Goal: Task Accomplishment & Management: Use online tool/utility

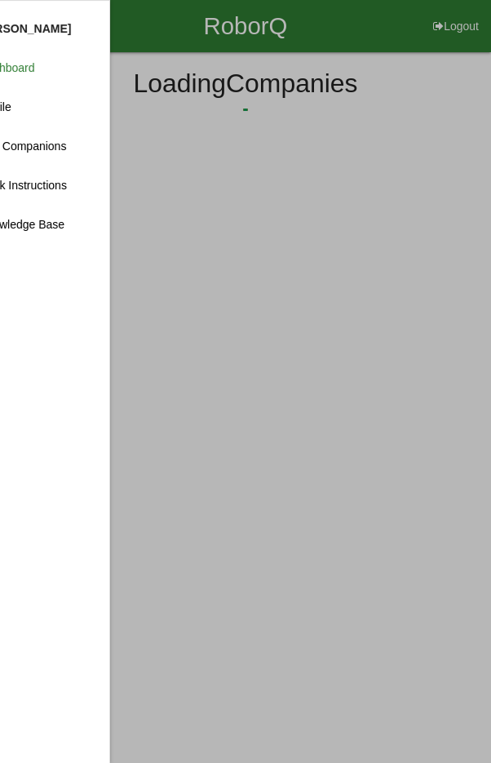
click at [113, 67] on div "RoborQ Logout [PERSON_NAME] Dashboard Profile Add Companions Work Instructions …" at bounding box center [245, 77] width 491 height 154
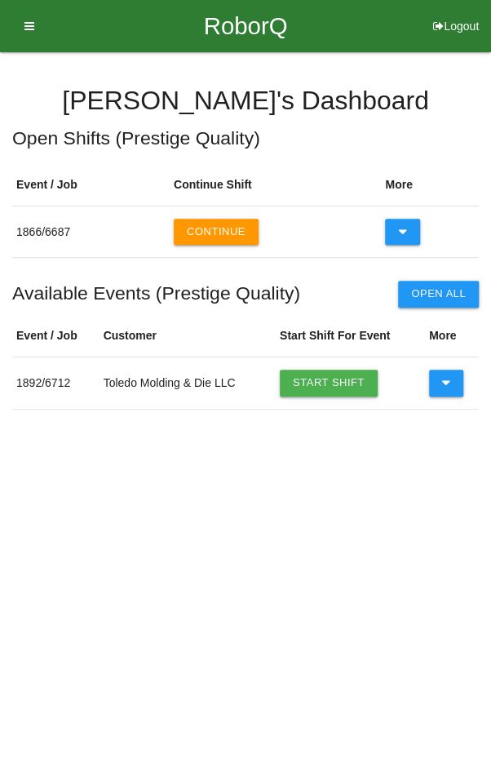
click at [442, 376] on icon at bounding box center [446, 383] width 9 height 26
click at [330, 376] on link "Start Shift" at bounding box center [329, 383] width 98 height 26
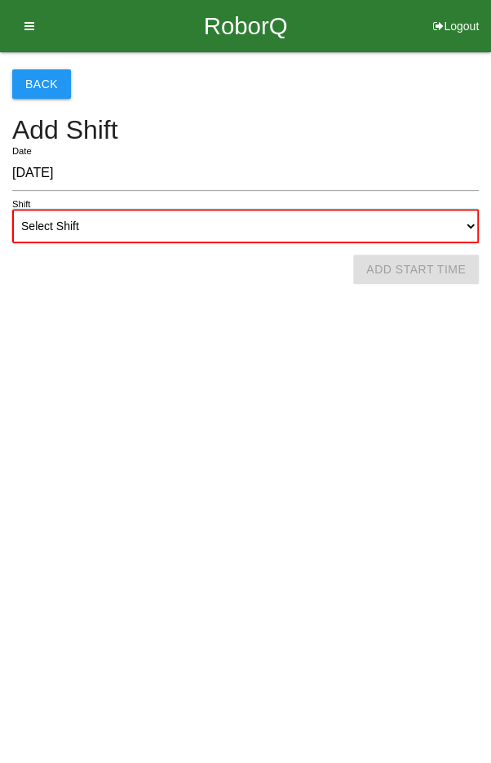
click at [306, 219] on select "Select Shift 1st Shift 2nd Shift 3rd Shift 4th Shift" at bounding box center [245, 226] width 467 height 34
select select "2"
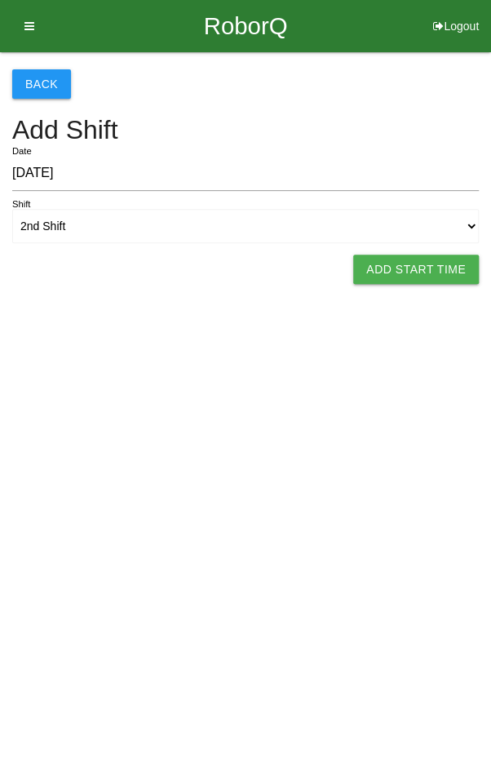
click at [418, 264] on button "Add Start Time" at bounding box center [416, 269] width 126 height 29
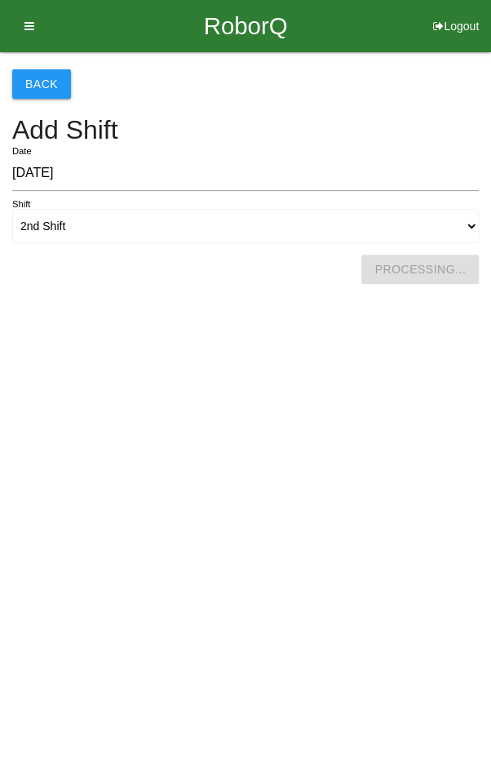
select select "3"
select select "54"
select select "2"
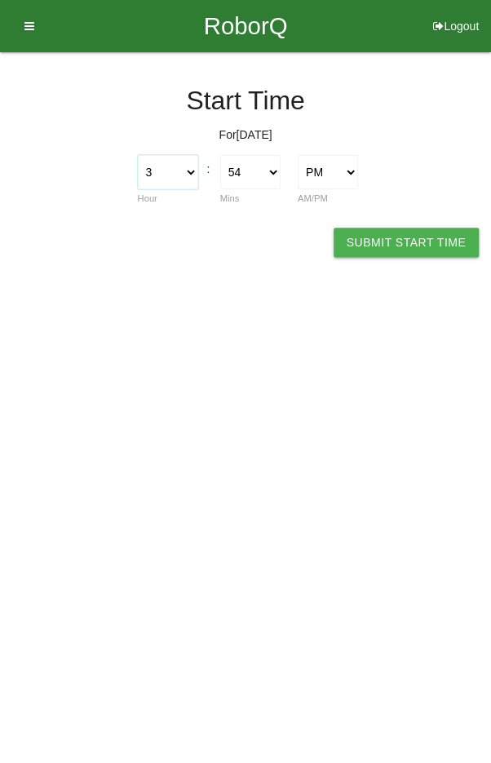
click at [166, 171] on select "1 2 3 4 5 6 7 8 9 10 11 12" at bounding box center [168, 172] width 60 height 34
select select "4"
click at [247, 174] on select "00 01 02 03 04 05 06 07 08 09 10 11 12 13 14 15 16 17 18 19 20 21 22 23 24 25 2…" at bounding box center [250, 172] width 60 height 34
select select "0"
click at [426, 245] on button "Submit Start Time" at bounding box center [406, 242] width 145 height 29
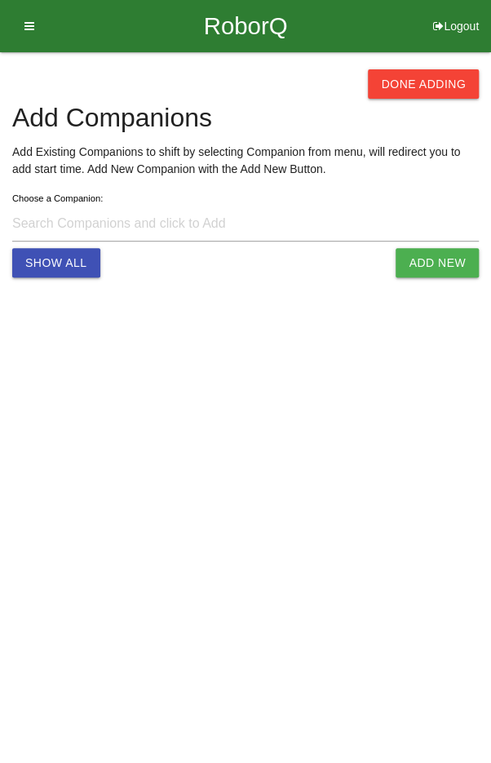
click at [421, 81] on button "Done Adding" at bounding box center [423, 83] width 111 height 29
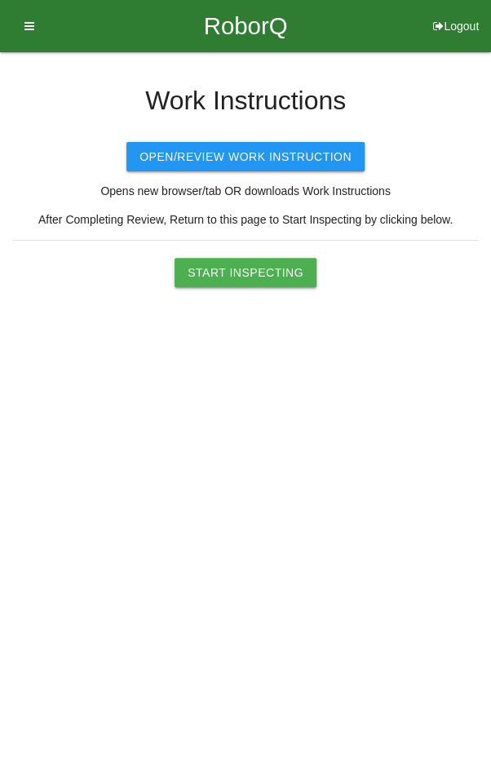
click at [256, 263] on button "Start Inspecting" at bounding box center [246, 272] width 142 height 29
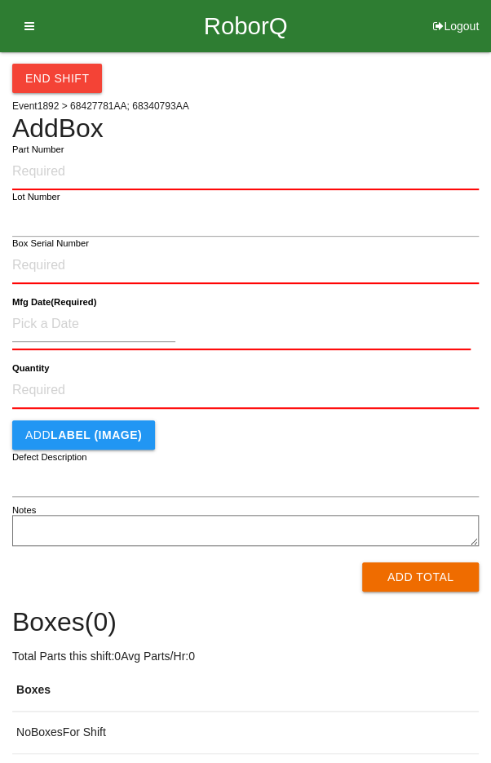
click at [414, 78] on div "End Shift" at bounding box center [245, 72] width 467 height 41
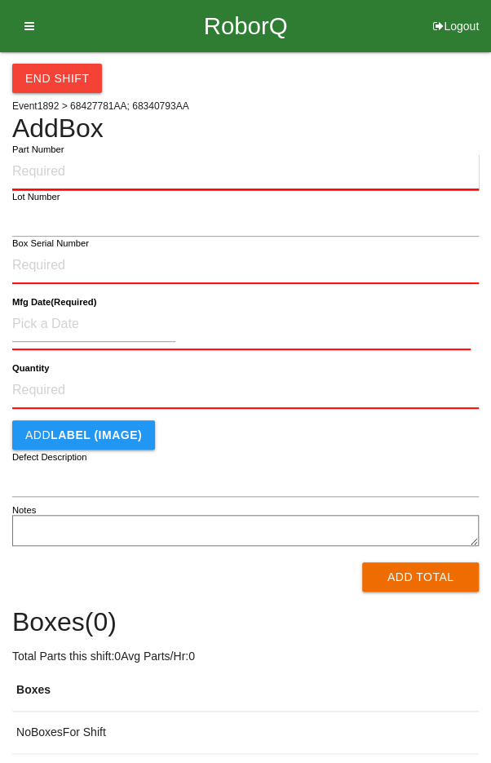
click at [238, 178] on input "Part Number" at bounding box center [245, 172] width 467 height 36
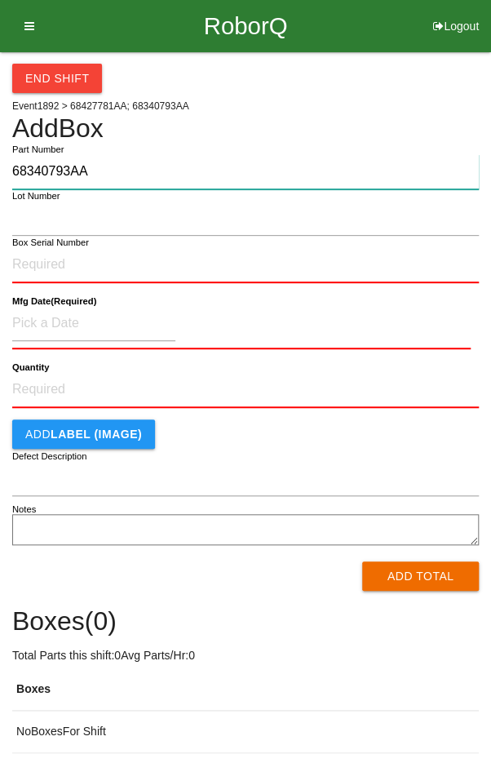
type input "68340793AA"
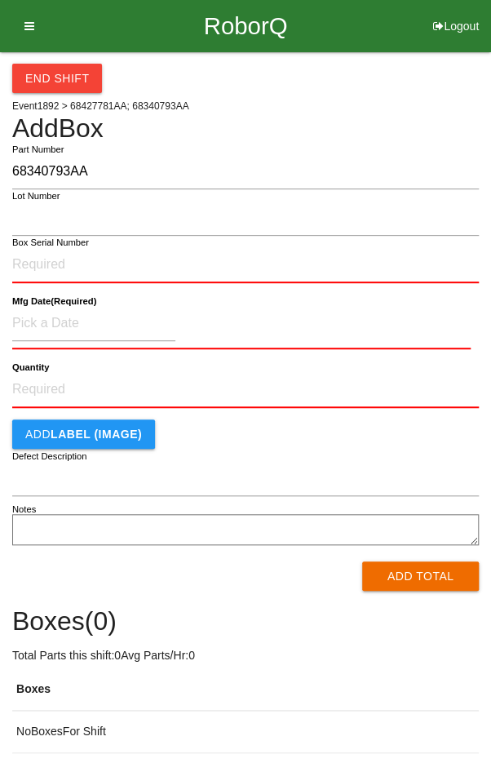
click at [390, 101] on div "End Shift Event 1892 > 68427781AA; 68340793AA Add Box 68340793AA Part Number Lo…" at bounding box center [245, 402] width 467 height 701
click at [421, 125] on h4 "Add Box" at bounding box center [245, 128] width 467 height 29
